Goal: Check status: Check status

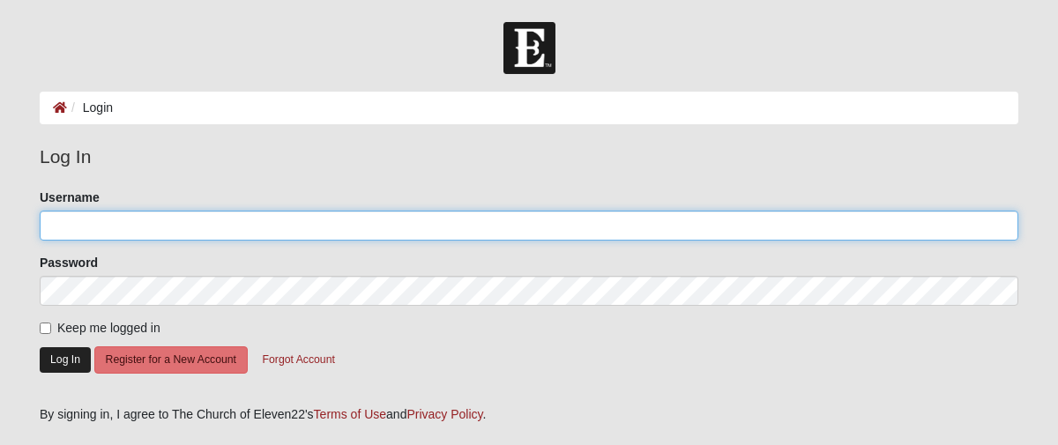
type input "jacqrogers"
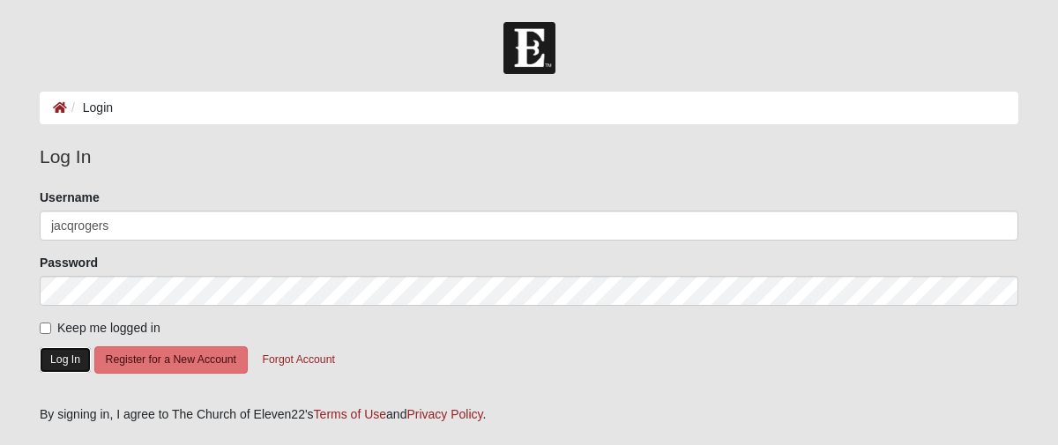
click at [70, 360] on button "Log In" at bounding box center [65, 360] width 51 height 26
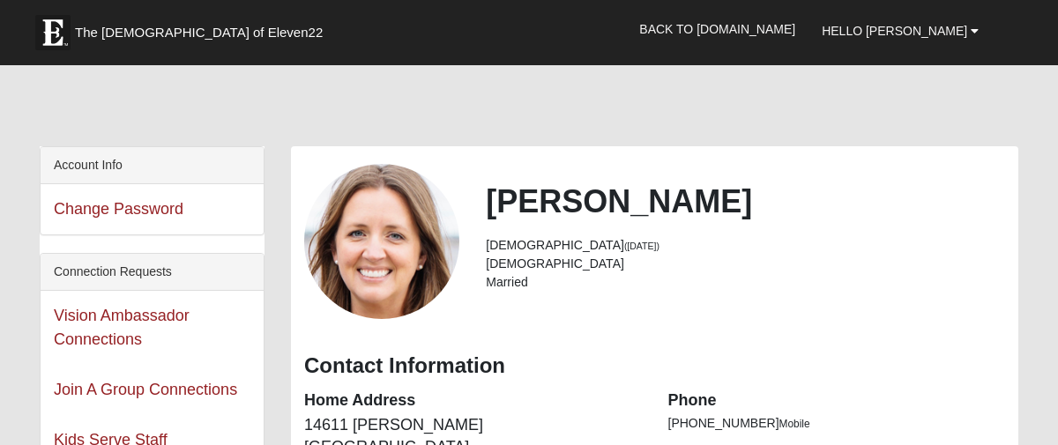
click at [631, 54] on nav "The Church of Eleven22 Hello Jacq My Account Log Out Back to COE22.com" at bounding box center [529, 32] width 1058 height 65
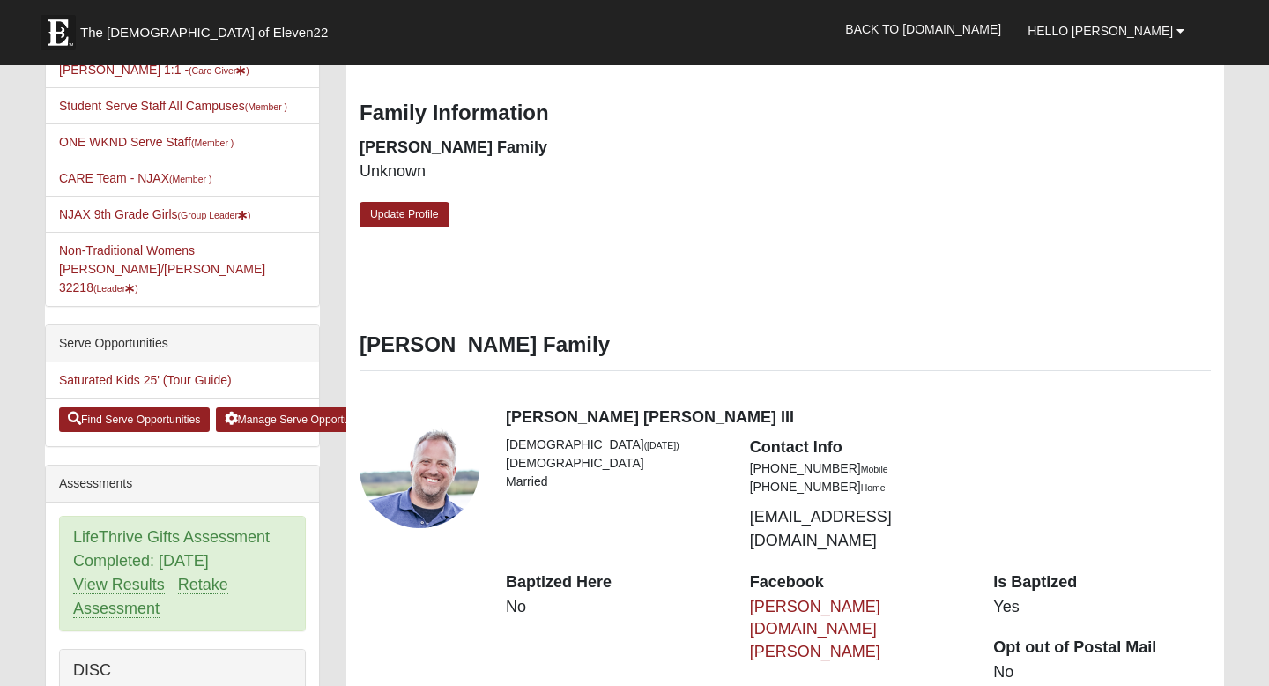
scroll to position [651, 0]
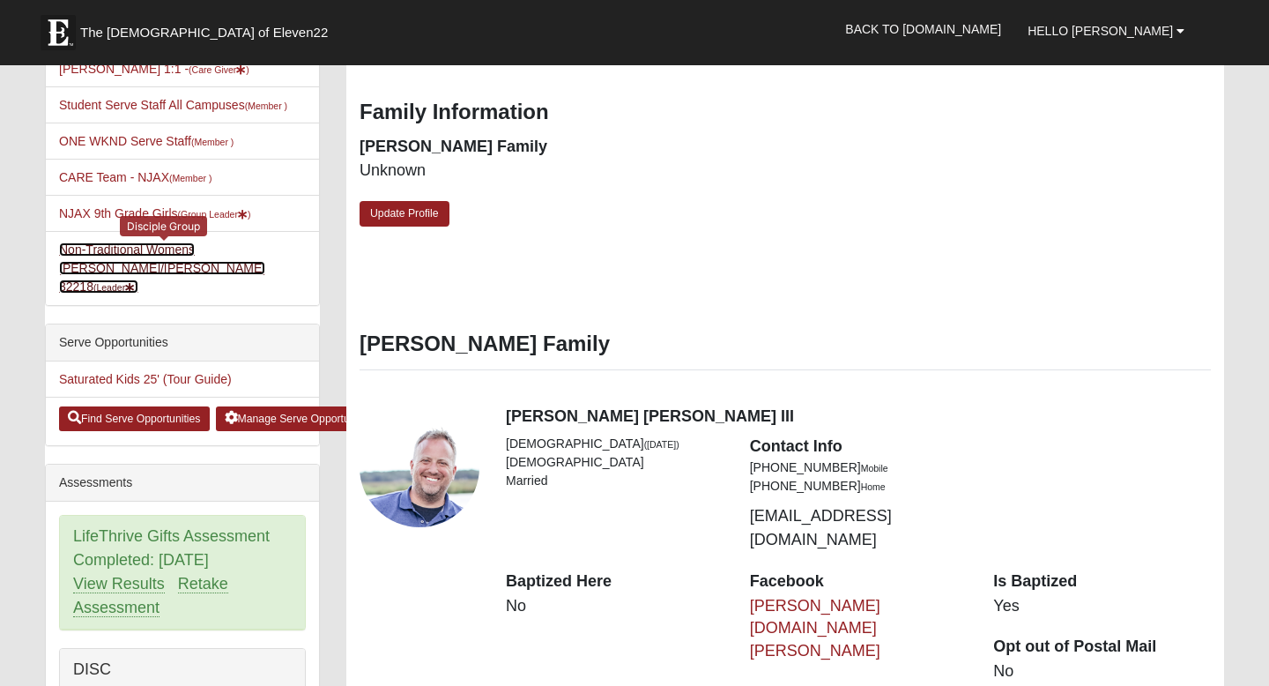
click at [181, 270] on link "Non-Traditional Womens Rogers/Silva 32218 (Leader )" at bounding box center [162, 267] width 206 height 51
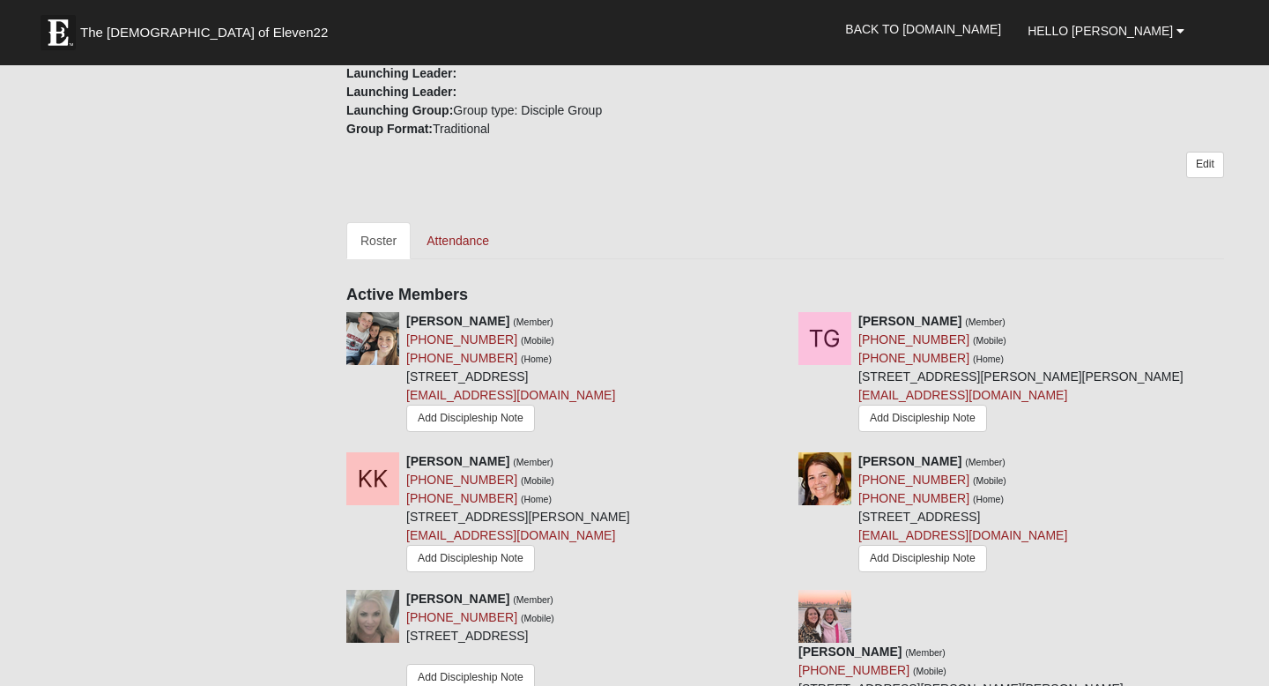
scroll to position [655, 0]
click at [462, 221] on link "Attendance" at bounding box center [458, 239] width 91 height 37
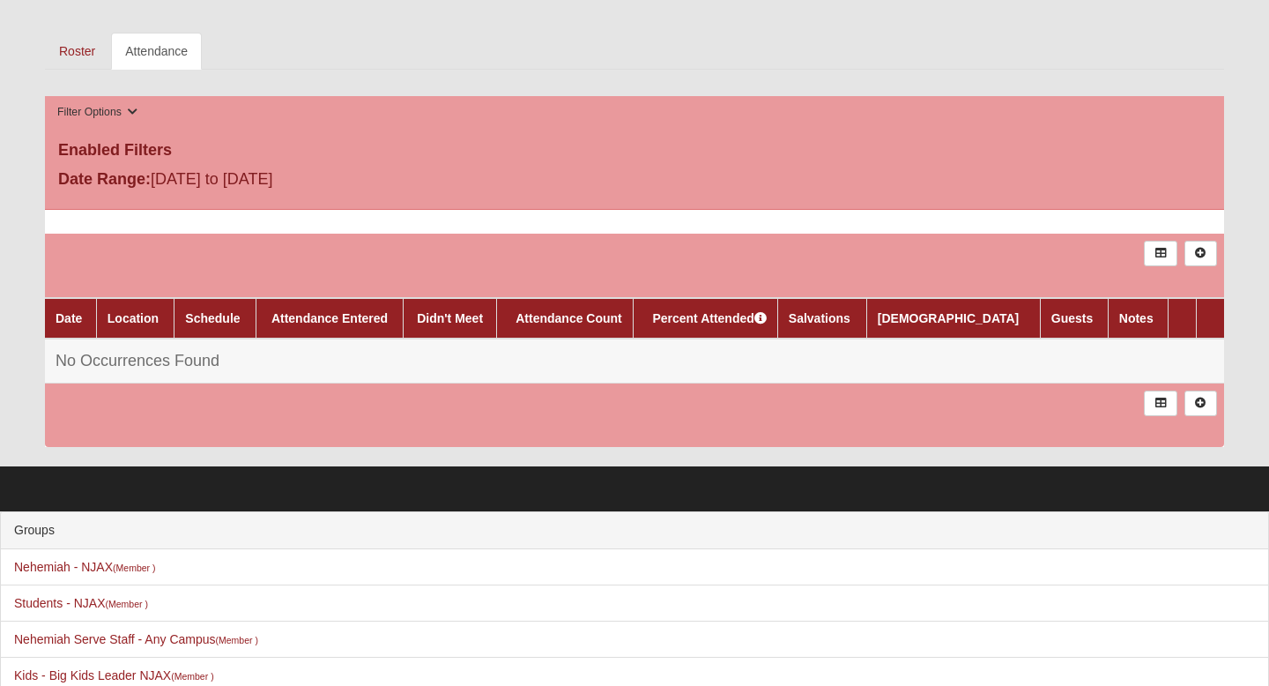
scroll to position [825, 0]
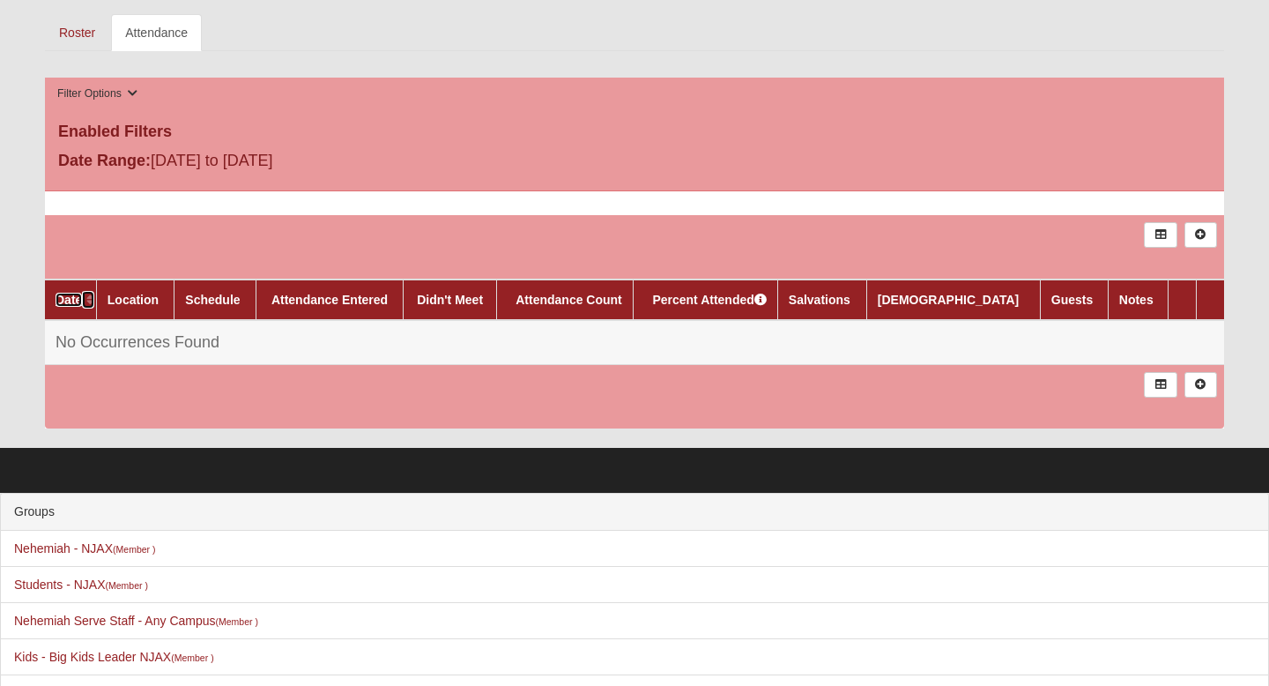
click at [67, 299] on link "Date" at bounding box center [69, 300] width 26 height 14
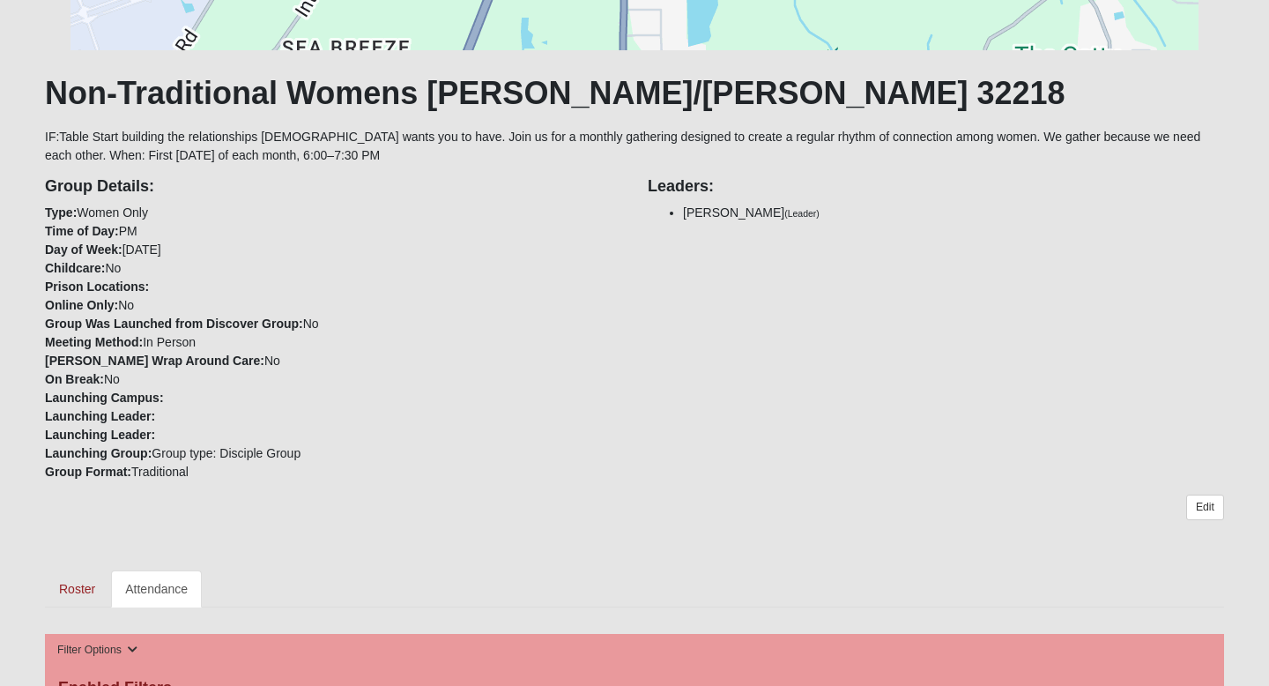
scroll to position [0, 0]
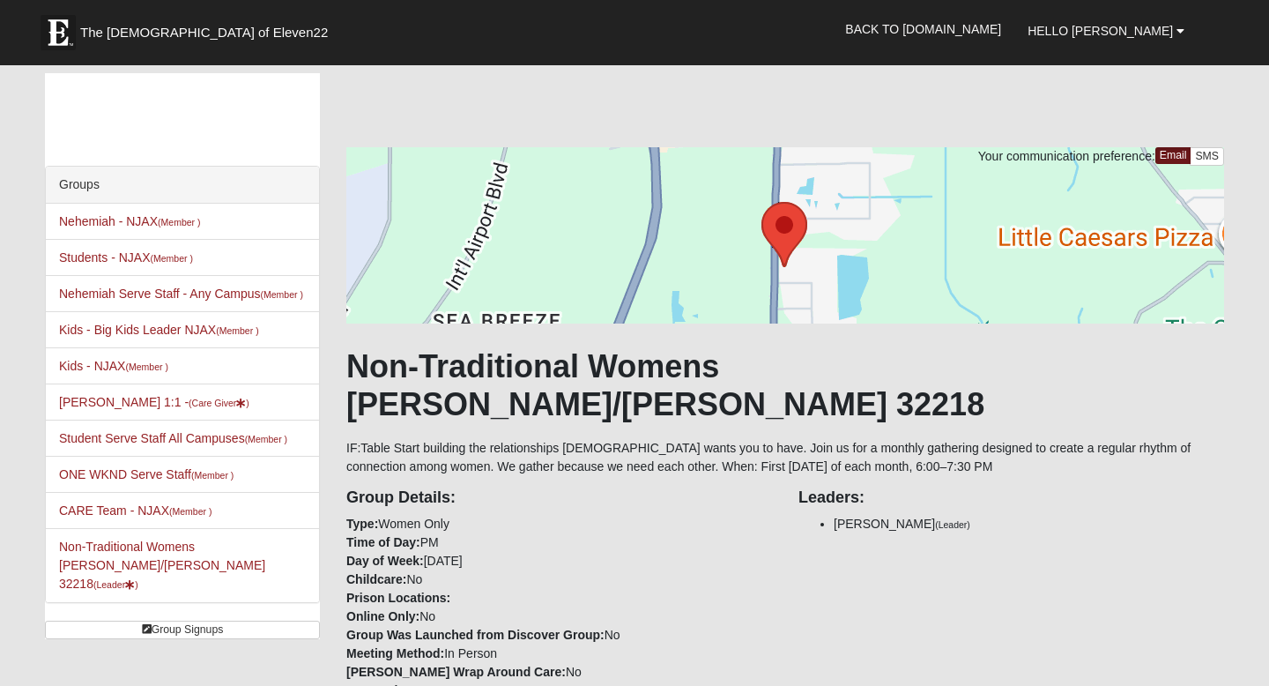
scroll to position [655, 0]
